Goal: Information Seeking & Learning: Learn about a topic

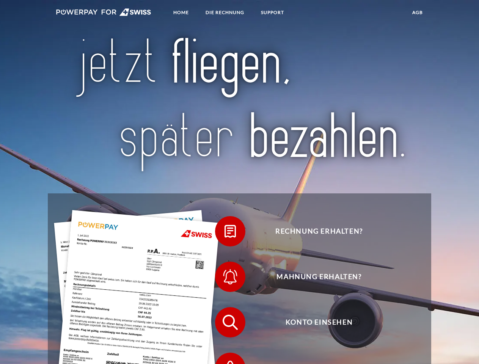
click at [103, 13] on img at bounding box center [103, 12] width 95 height 8
click at [224, 233] on span at bounding box center [219, 231] width 38 height 38
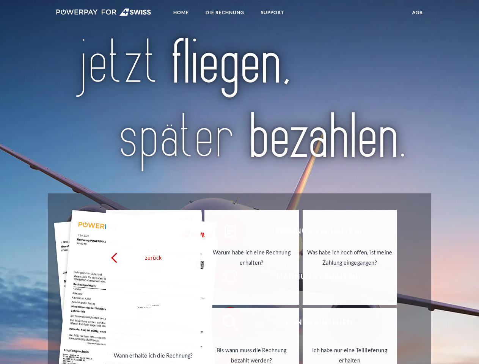
click at [201, 324] on link "Wann erhalte ich die Rechnung?" at bounding box center [153, 355] width 94 height 95
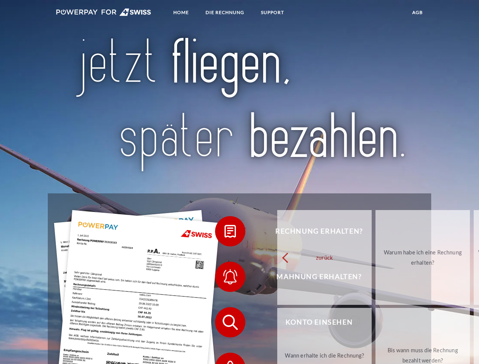
click at [224, 357] on span at bounding box center [219, 368] width 38 height 38
